Goal: Obtain resource: Obtain resource

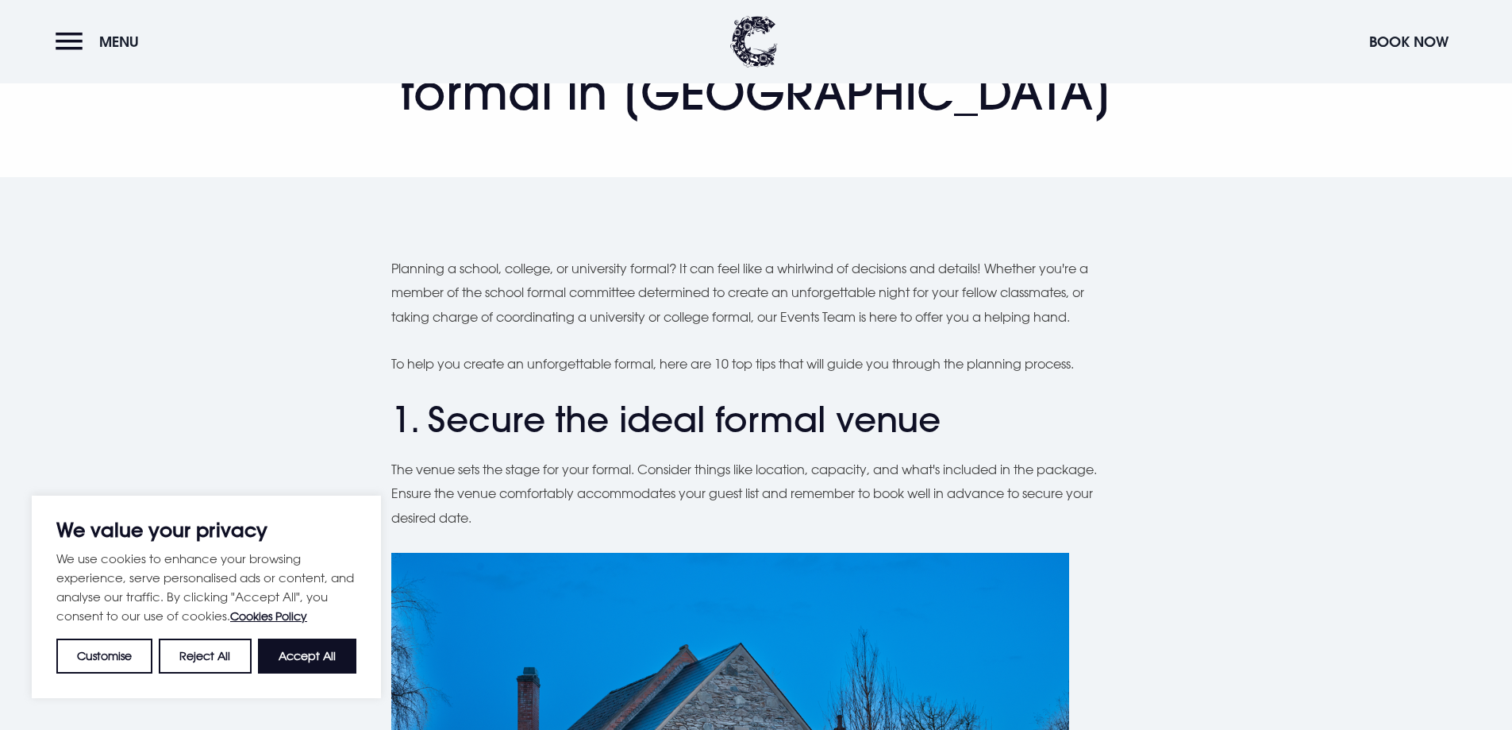
scroll to position [238, 0]
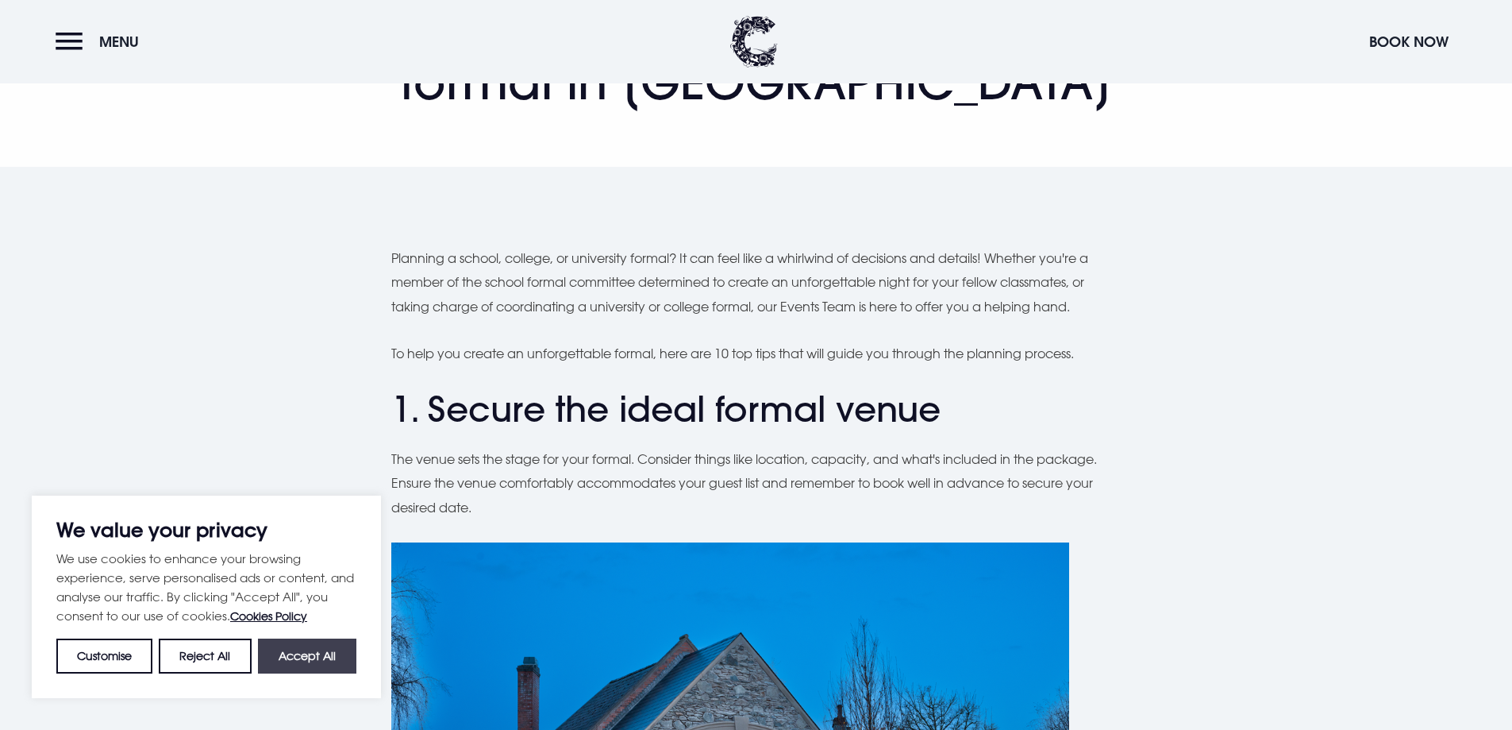
click at [346, 656] on button "Accept All" at bounding box center [307, 655] width 98 height 35
checkbox input "true"
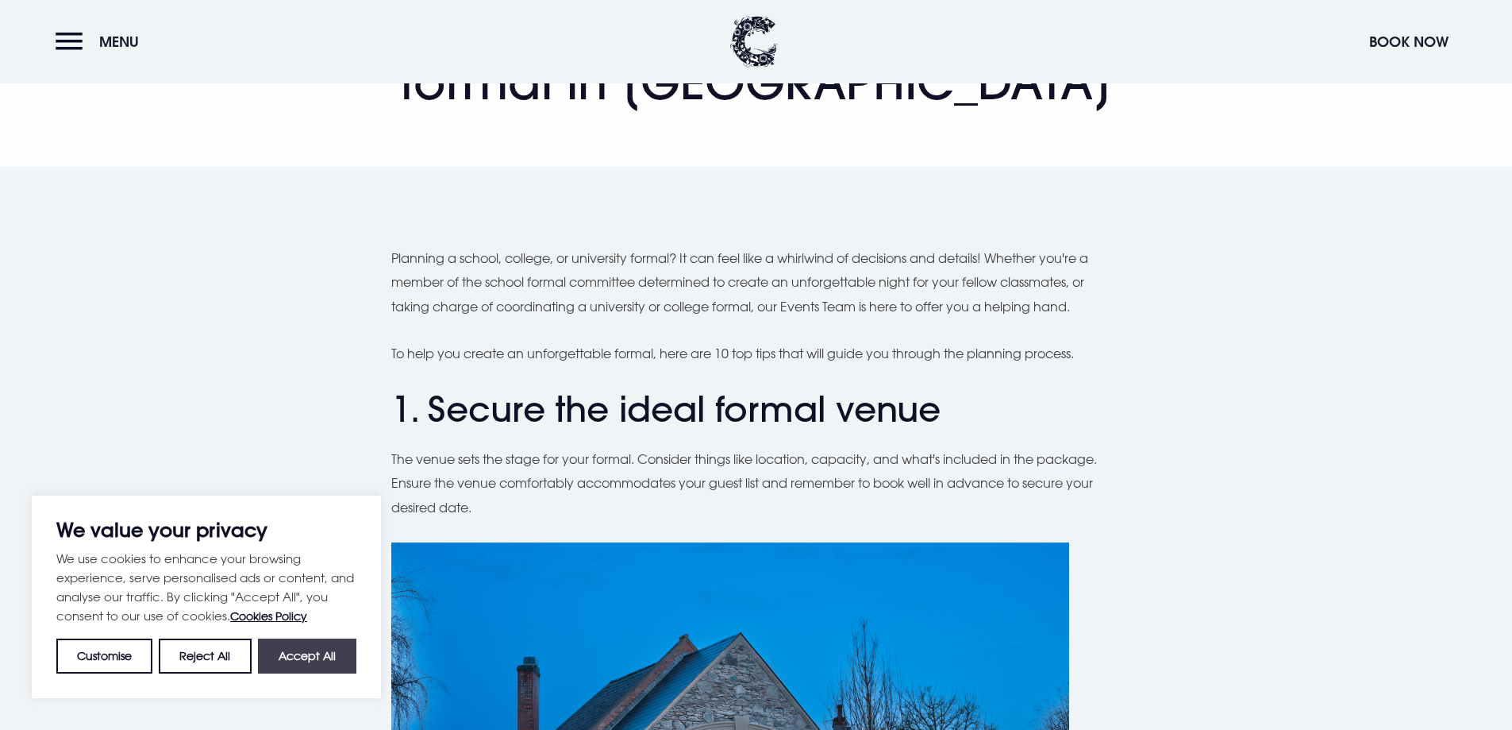
checkbox input "true"
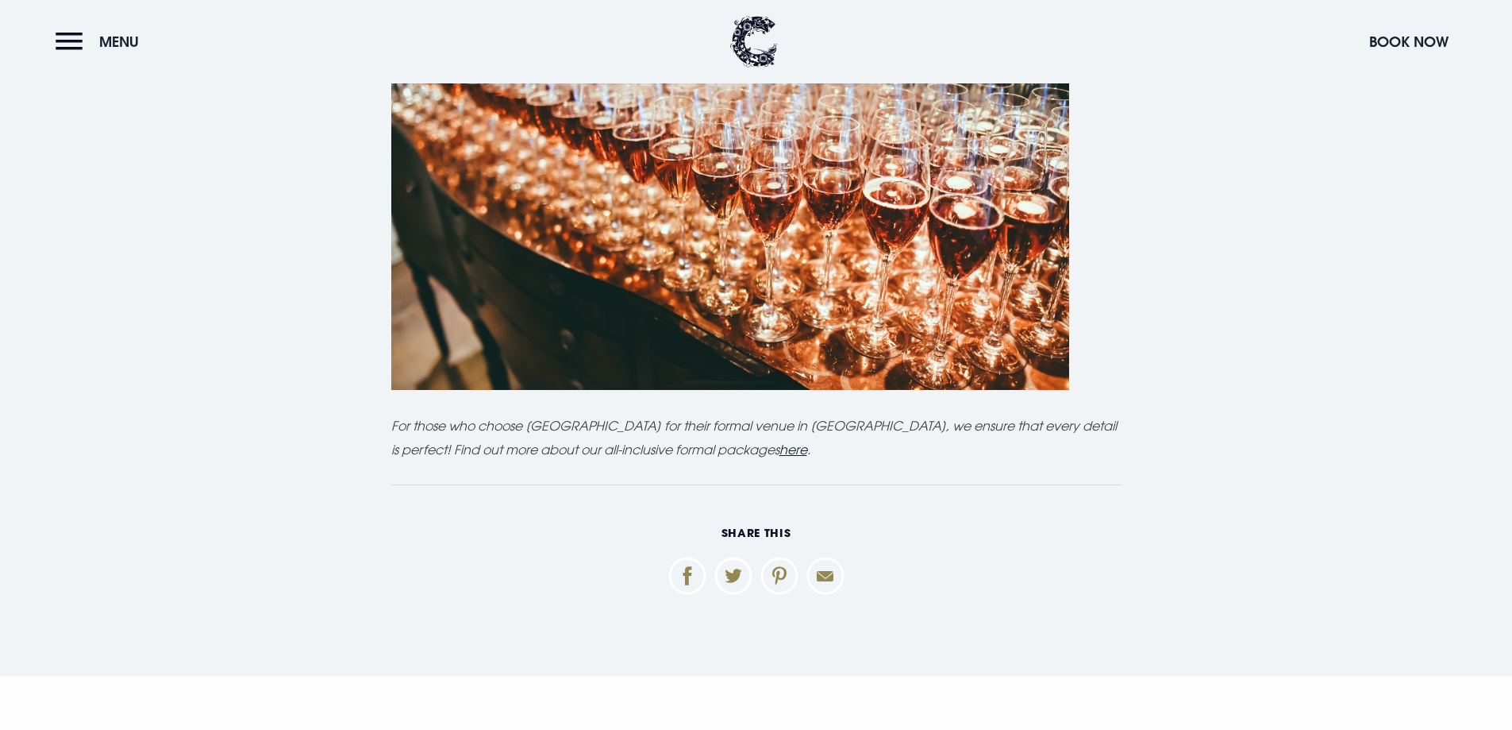
scroll to position [6271, 0]
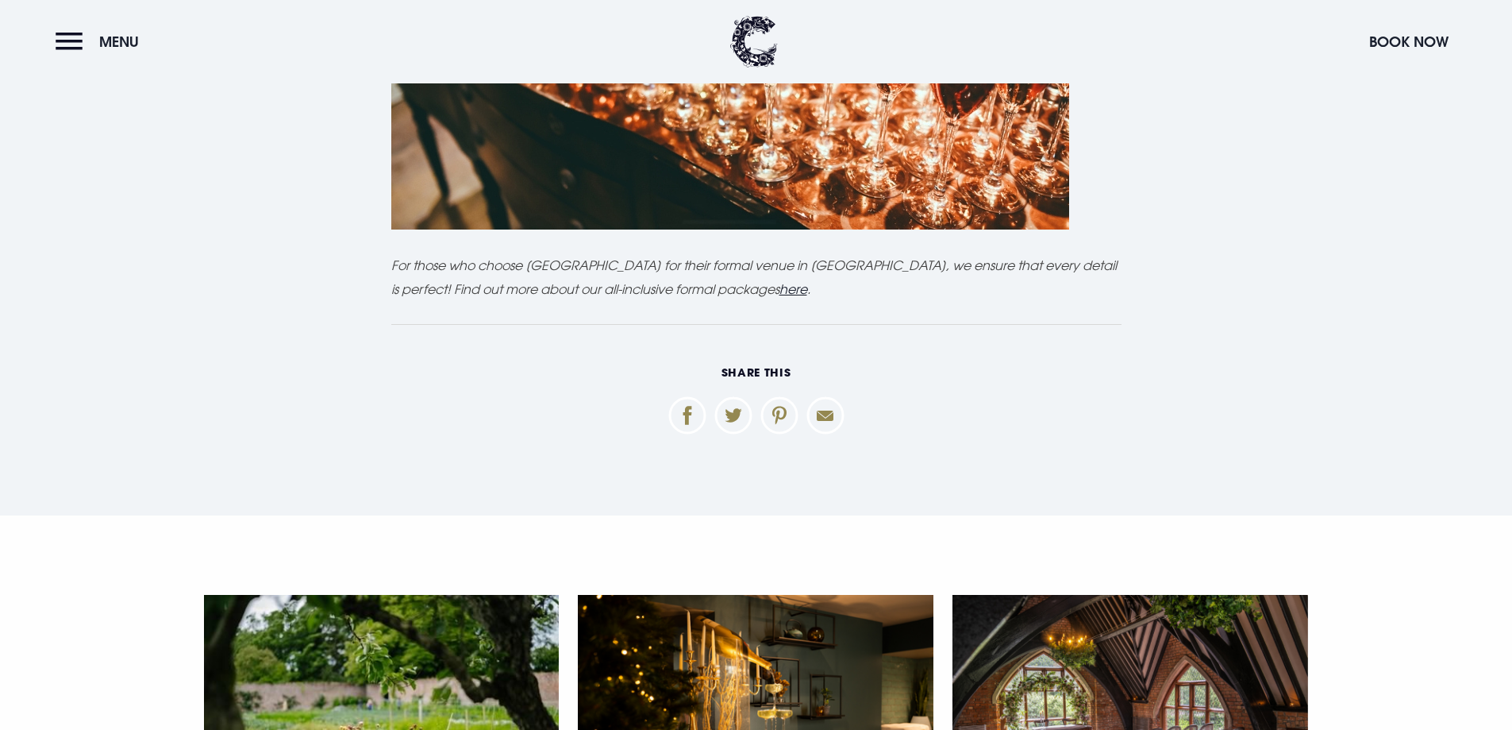
click at [792, 297] on u "here" at bounding box center [794, 289] width 28 height 16
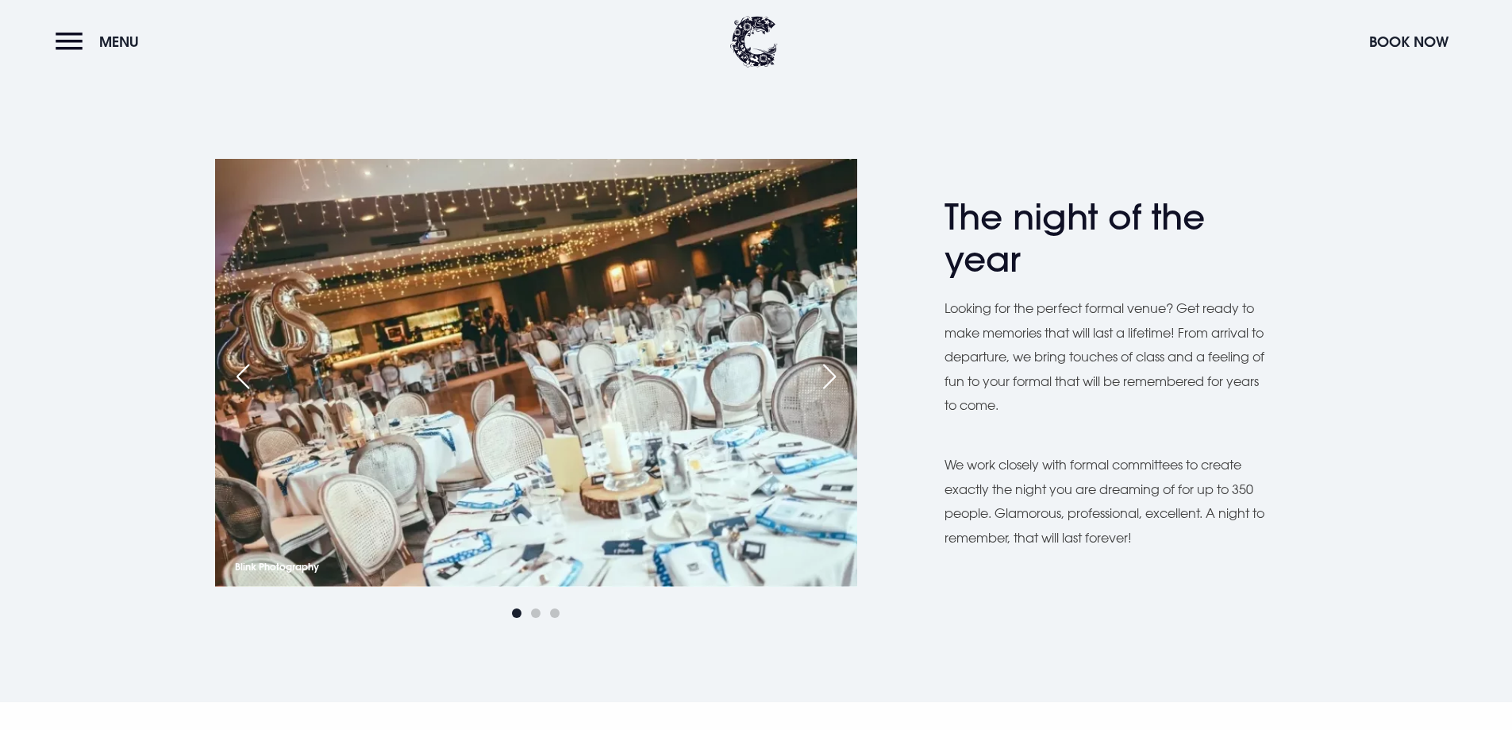
scroll to position [635, 0]
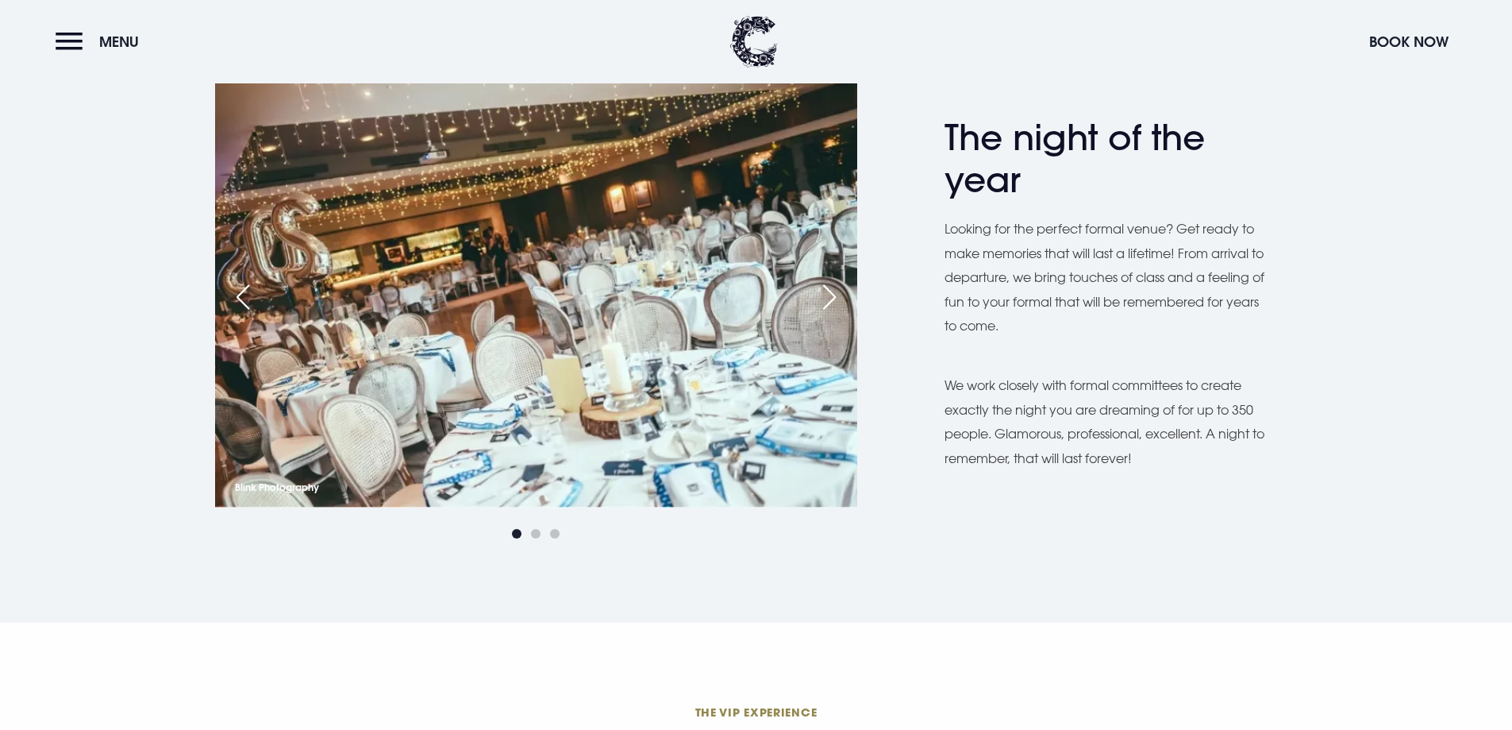
click at [829, 288] on div "Next slide" at bounding box center [830, 296] width 40 height 35
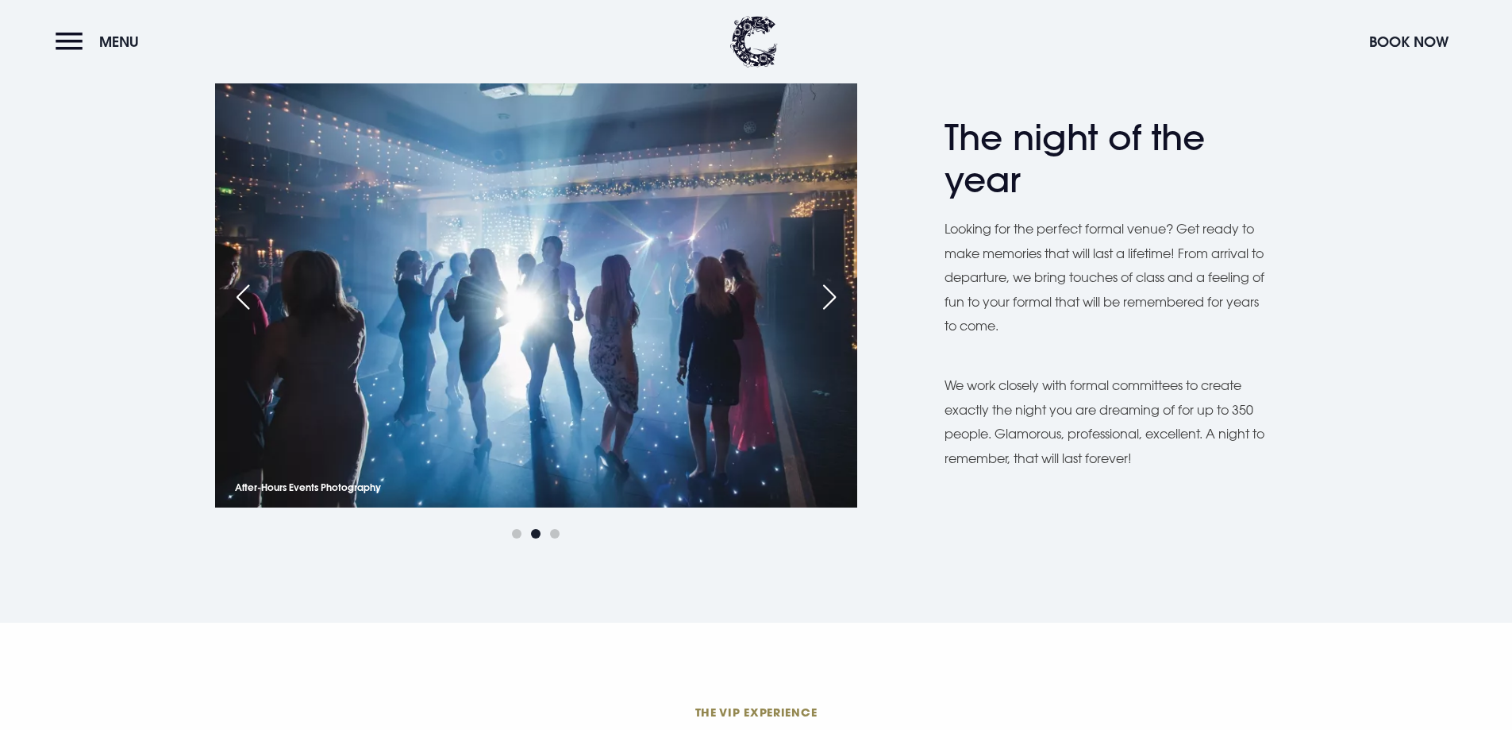
click at [829, 288] on div "Next slide" at bounding box center [830, 296] width 40 height 35
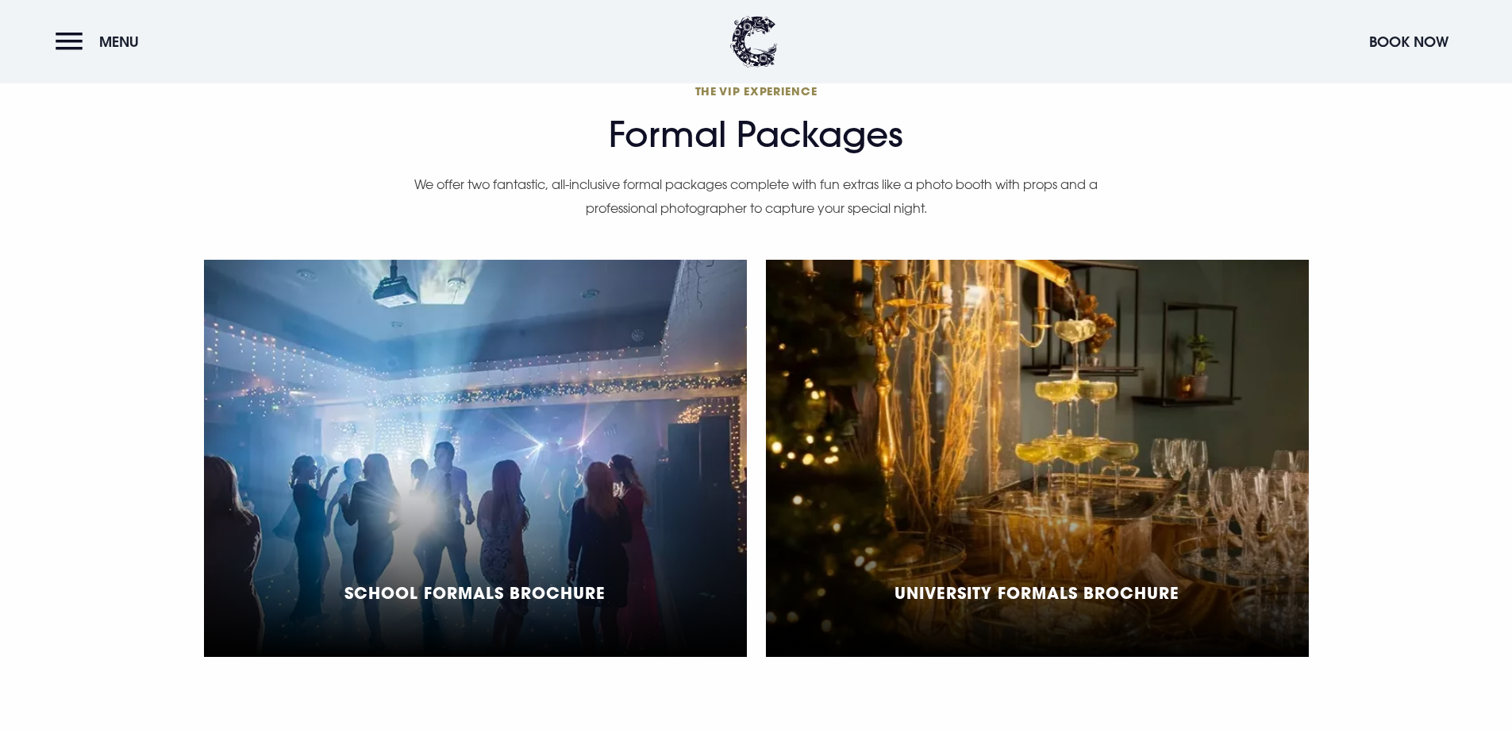
scroll to position [1270, 0]
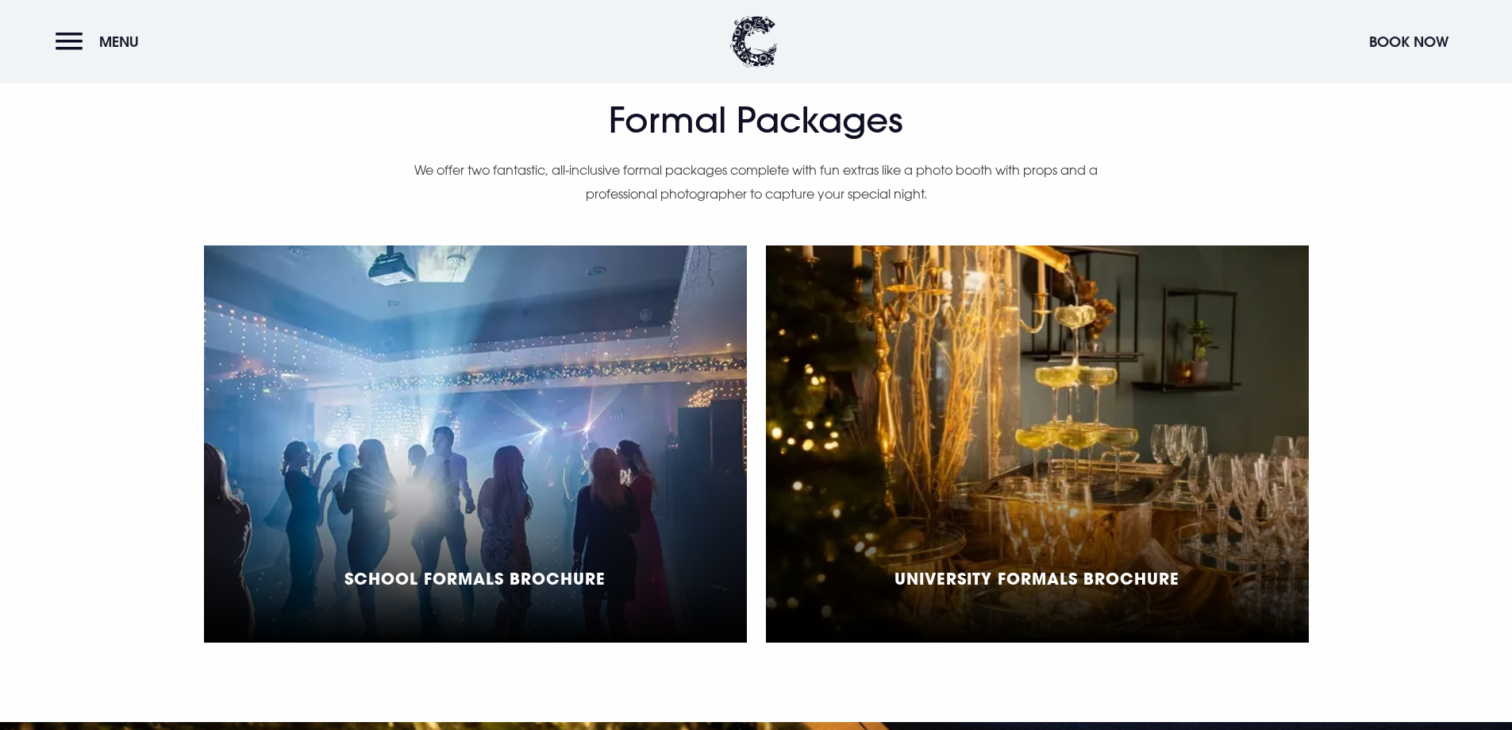
click at [549, 571] on h5 "School Formals Brochure" at bounding box center [475, 577] width 261 height 19
